Goal: Information Seeking & Learning: Learn about a topic

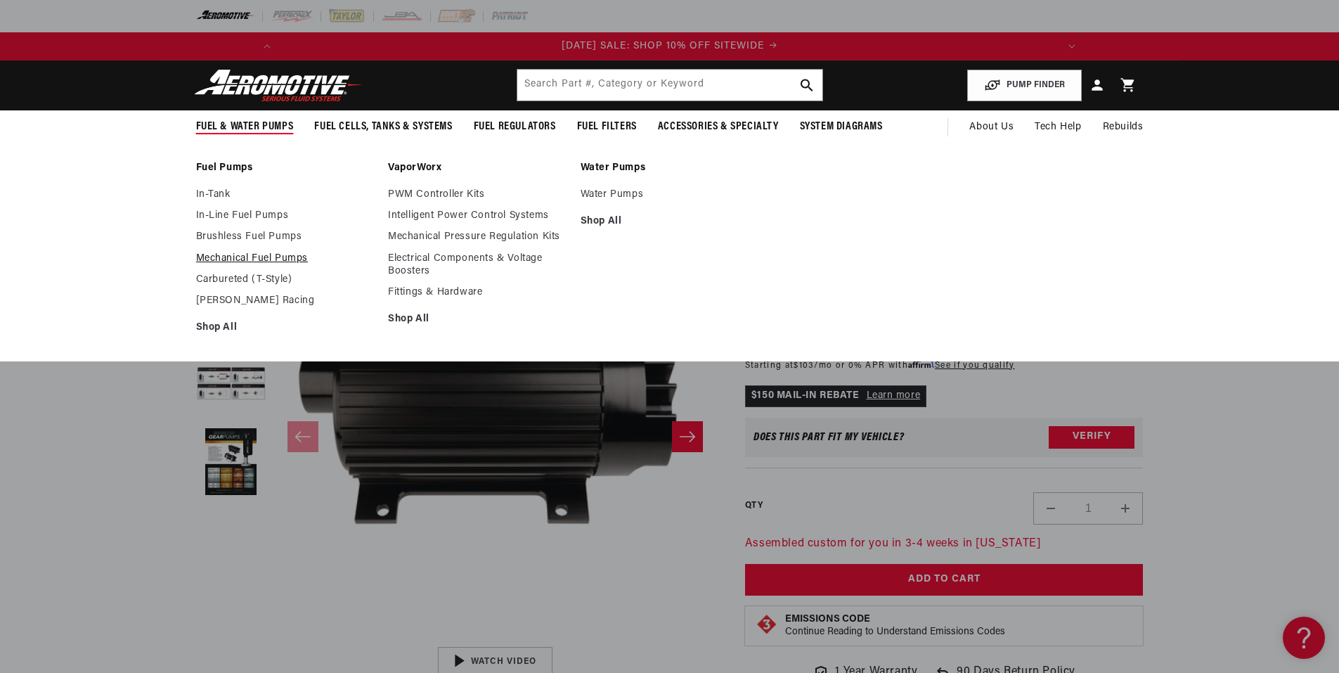
click at [238, 260] on link "Mechanical Fuel Pumps" at bounding box center [285, 258] width 179 height 13
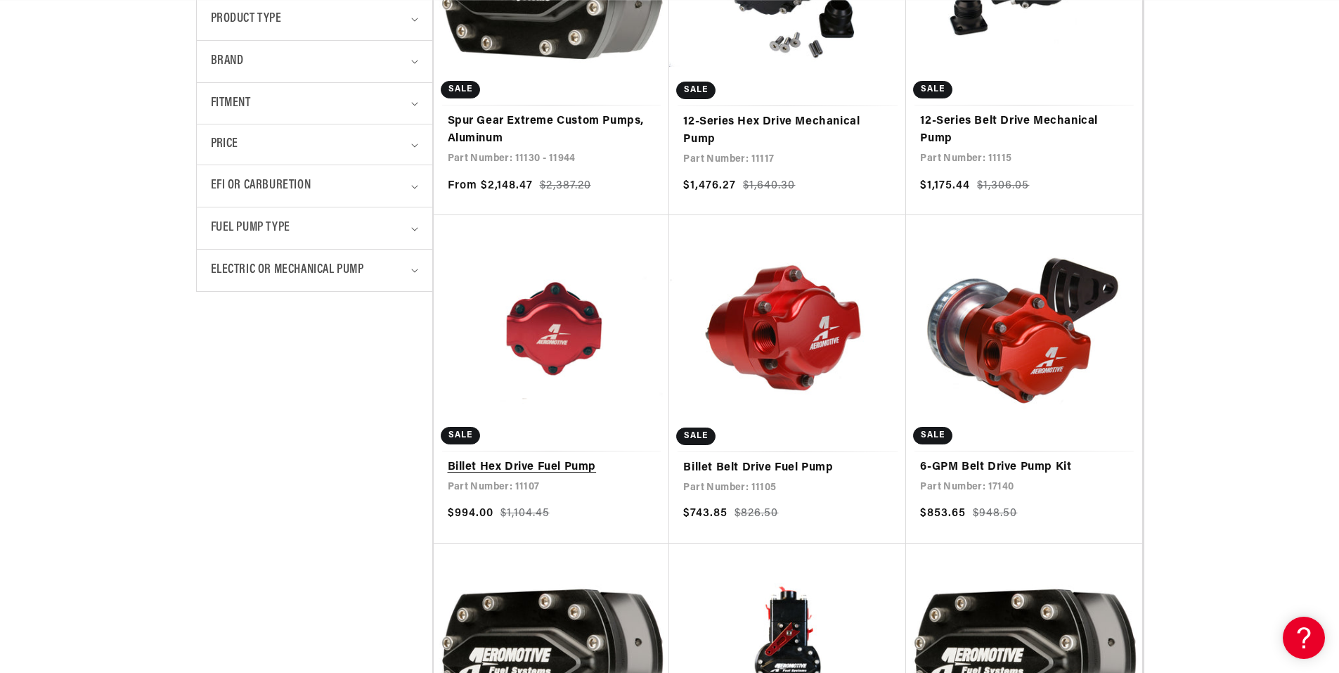
scroll to position [0, 1595]
click at [554, 467] on link "Billet Hex Drive Fuel Pump" at bounding box center [552, 467] width 208 height 18
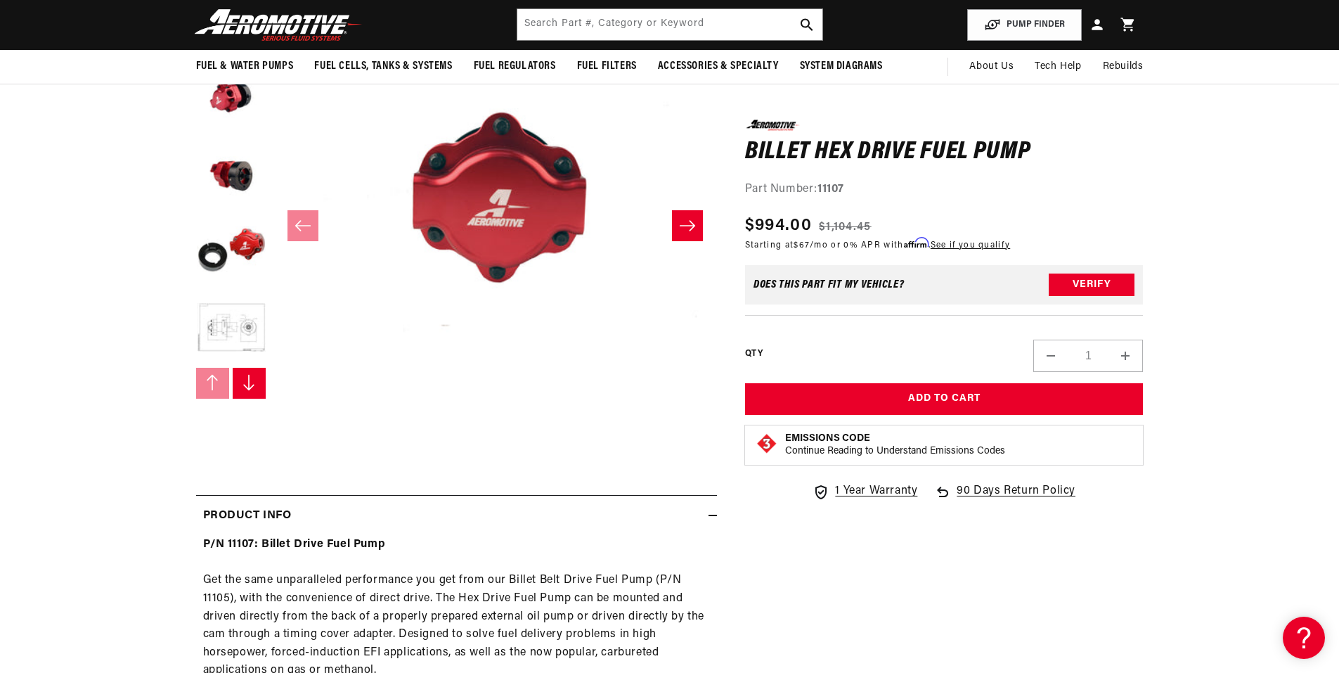
scroll to position [0, 1468]
